Goal: Browse casually

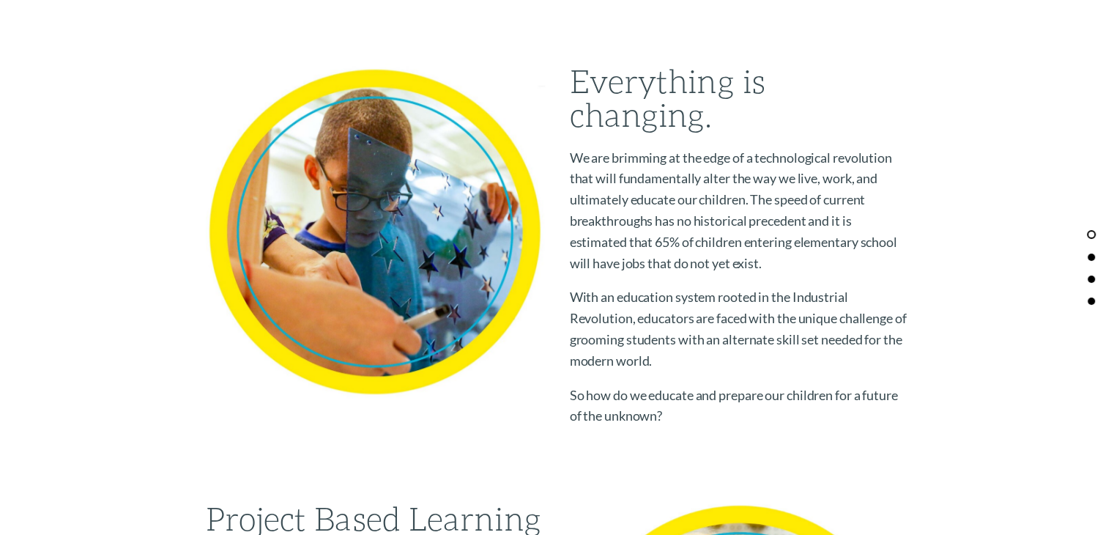
scroll to position [595, 0]
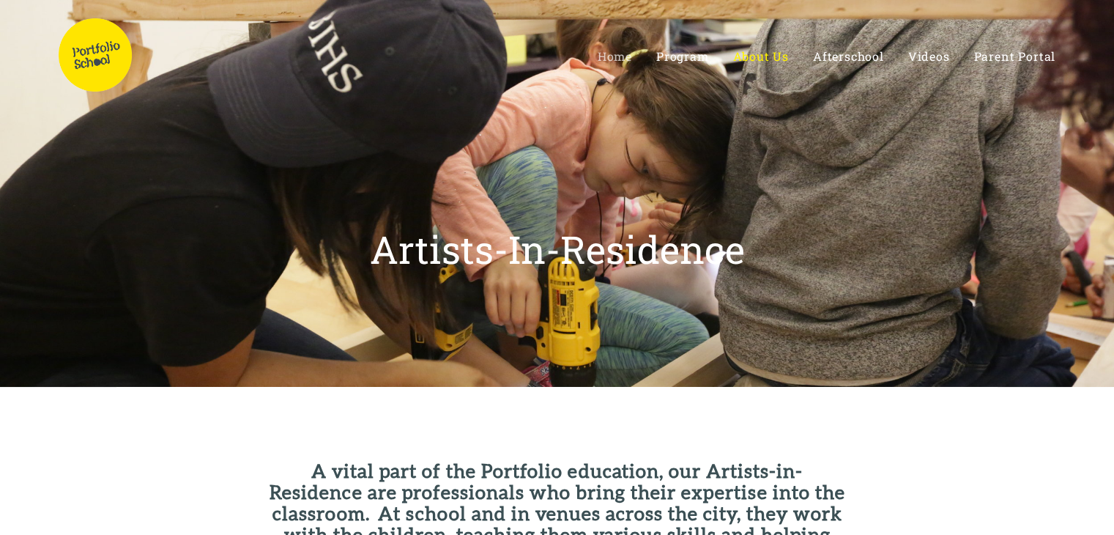
click at [612, 56] on span "Home" at bounding box center [615, 55] width 34 height 15
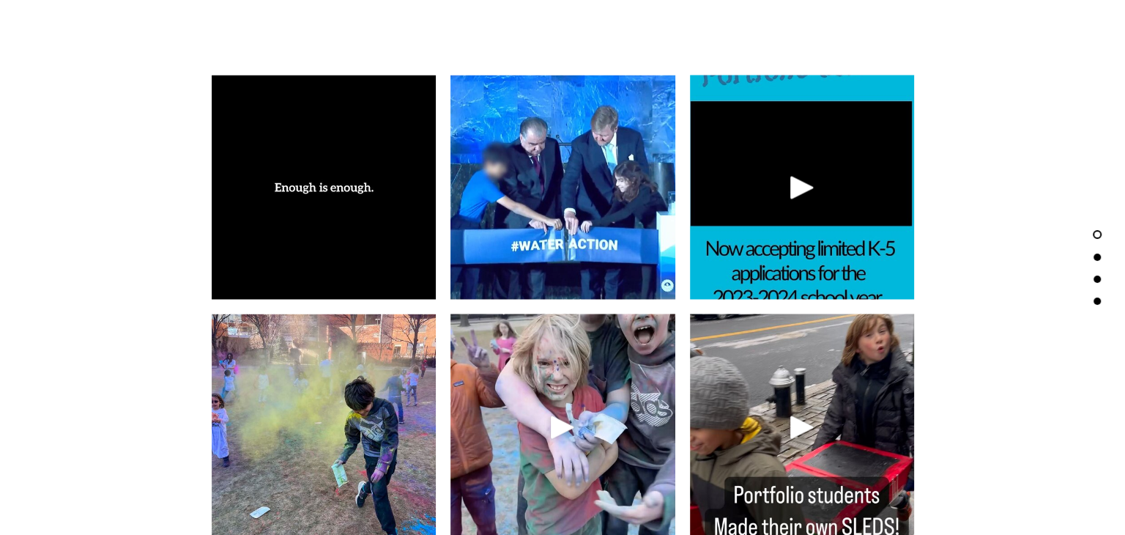
scroll to position [2766, 0]
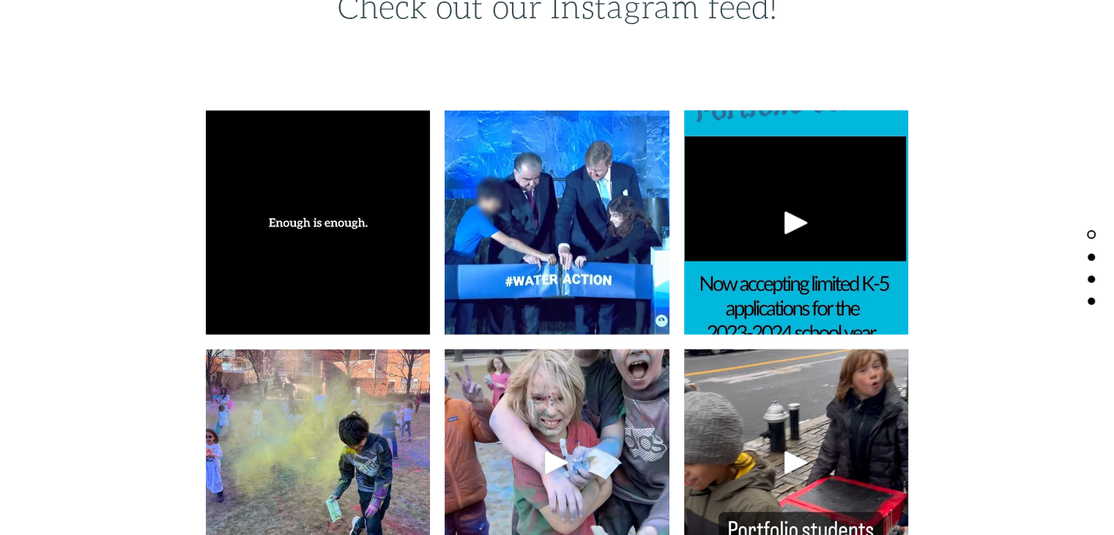
click at [317, 226] on img at bounding box center [318, 222] width 225 height 225
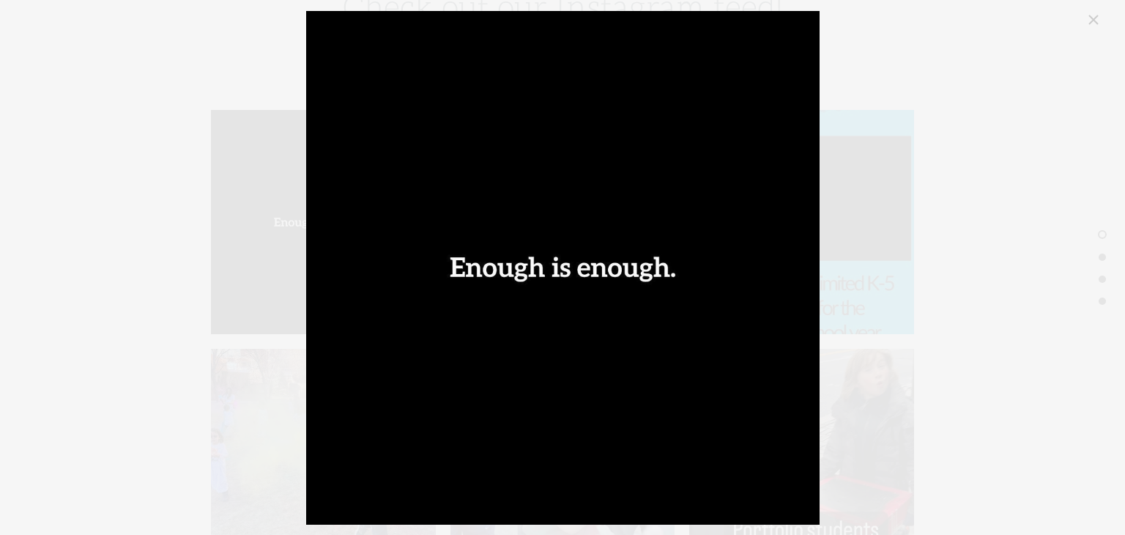
click at [1021, 111] on div "@[GEOGRAPHIC_DATA]" at bounding box center [563, 268] width 1081 height 514
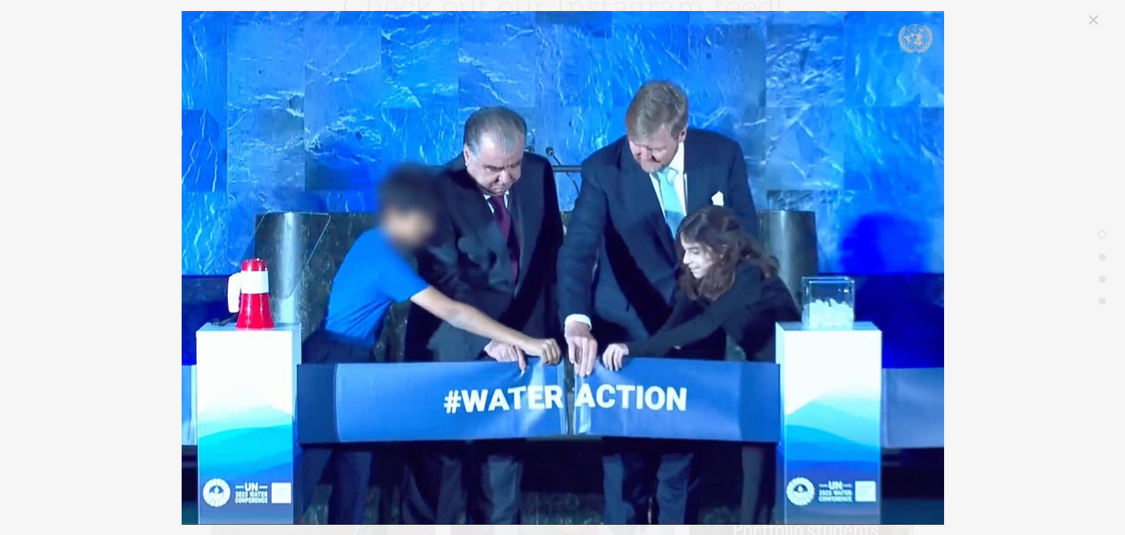
click at [1096, 15] on link "Close" at bounding box center [1094, 20] width 18 height 18
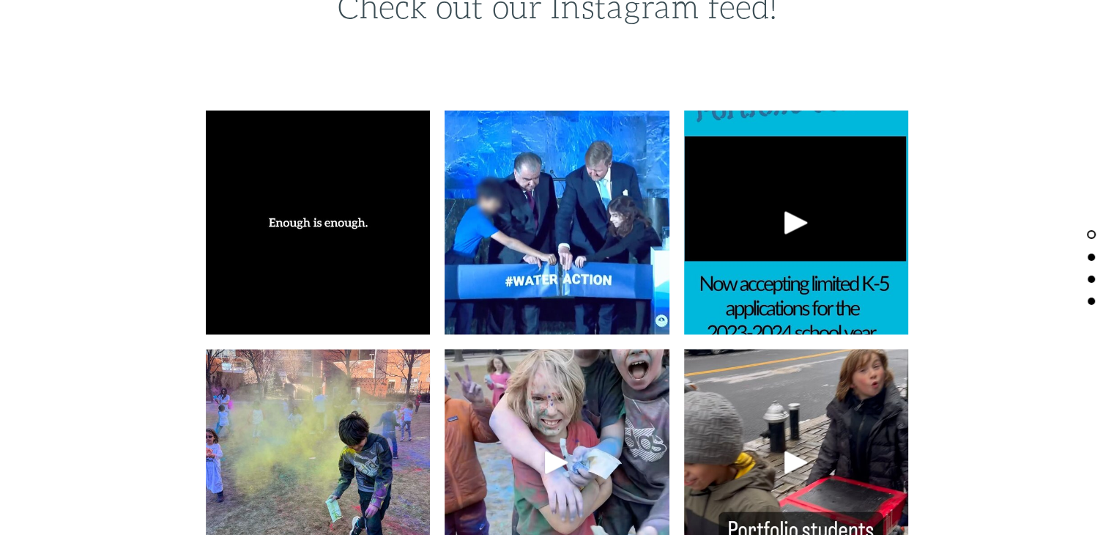
click at [783, 234] on div at bounding box center [796, 221] width 35 height 35
